Goal: Task Accomplishment & Management: Use online tool/utility

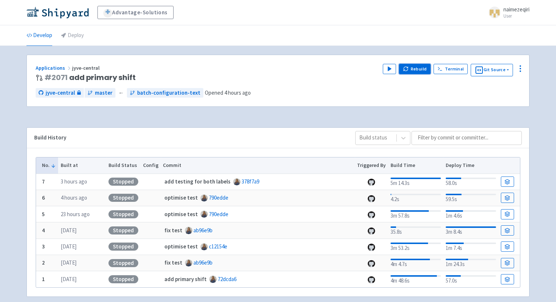
click at [406, 67] on icon "button" at bounding box center [405, 68] width 4 height 2
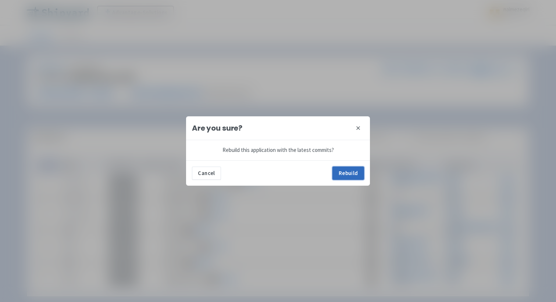
click at [348, 172] on button "Rebuild" at bounding box center [348, 173] width 32 height 13
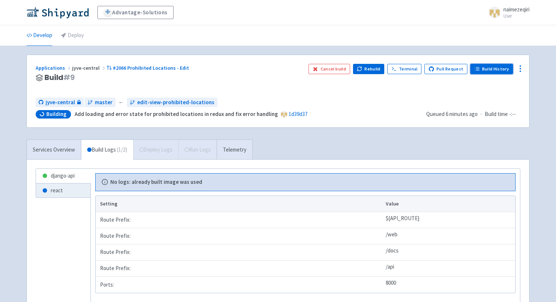
click at [481, 68] on link "Build History" at bounding box center [491, 69] width 43 height 10
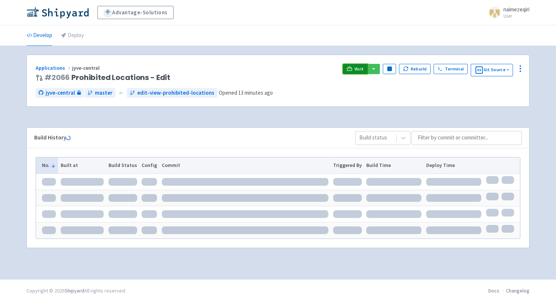
click at [358, 69] on span "Visit" at bounding box center [359, 69] width 10 height 6
